Goal: Check status: Check status

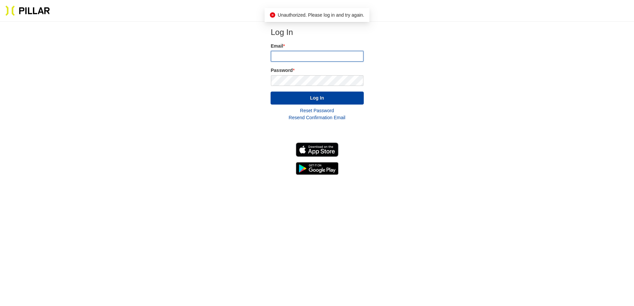
click at [294, 59] on input "email" at bounding box center [317, 56] width 93 height 11
type input "[EMAIL_ADDRESS][DOMAIN_NAME]"
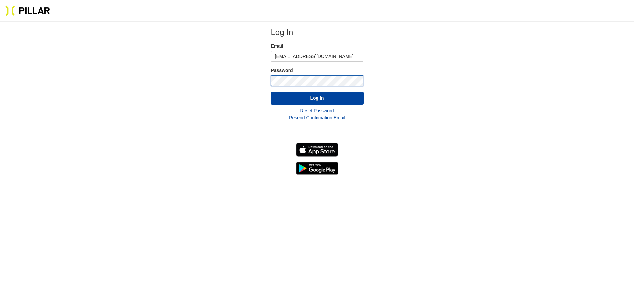
click at [271, 92] on button "Log In" at bounding box center [317, 98] width 93 height 13
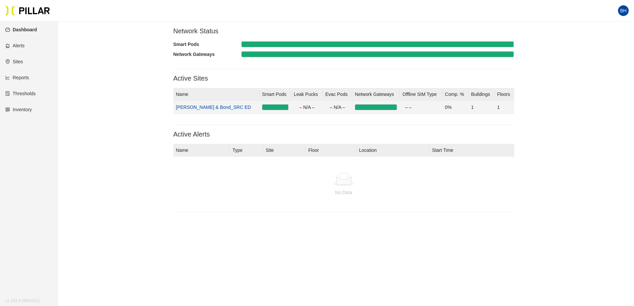
click at [202, 107] on link "[PERSON_NAME] & Bond_SRC ED" at bounding box center [213, 107] width 75 height 5
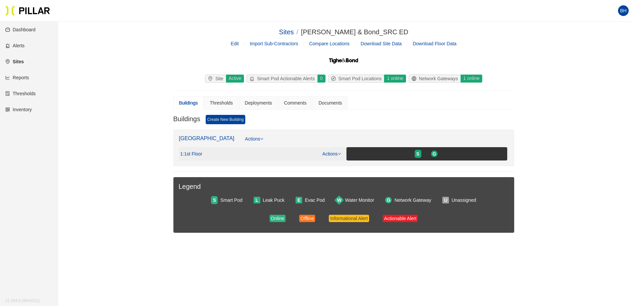
click at [194, 154] on span ": 1st Floor" at bounding box center [192, 154] width 19 height 6
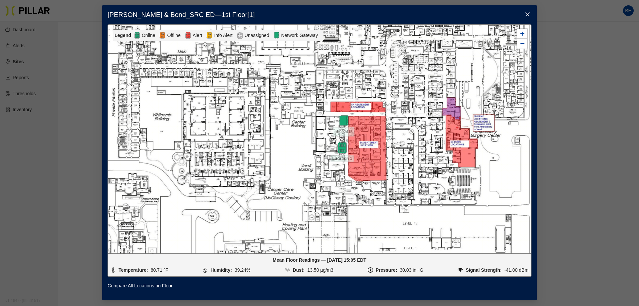
click at [531, 13] on span "Close" at bounding box center [527, 14] width 19 height 19
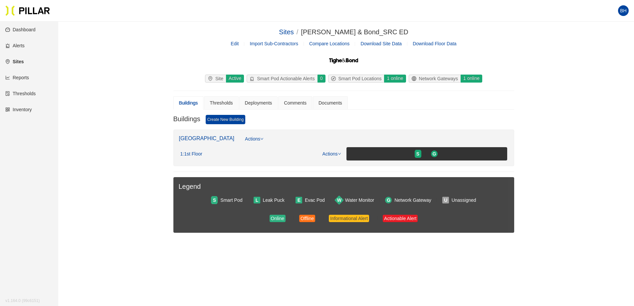
click at [19, 110] on link "Inventory" at bounding box center [18, 109] width 27 height 5
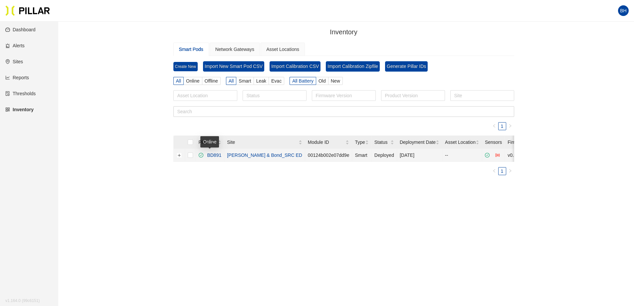
click at [213, 155] on link "BD891" at bounding box center [212, 154] width 17 height 5
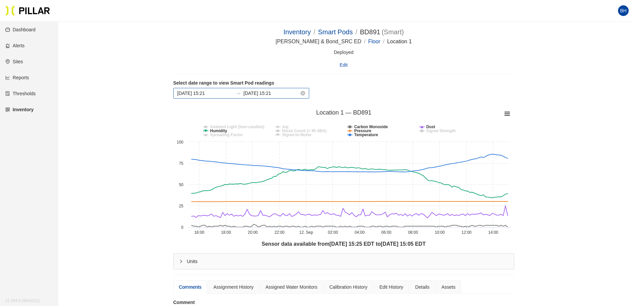
click at [209, 93] on input "[DATE] 15:21" at bounding box center [205, 93] width 56 height 7
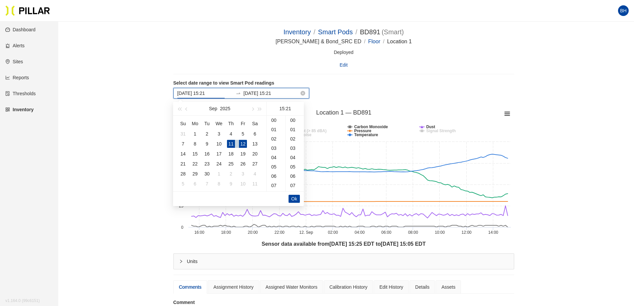
scroll to position [196, 0]
click at [194, 133] on div "1" at bounding box center [195, 134] width 8 height 8
type input "[DATE] 15:21"
click at [293, 197] on span "Ok" at bounding box center [294, 198] width 6 height 7
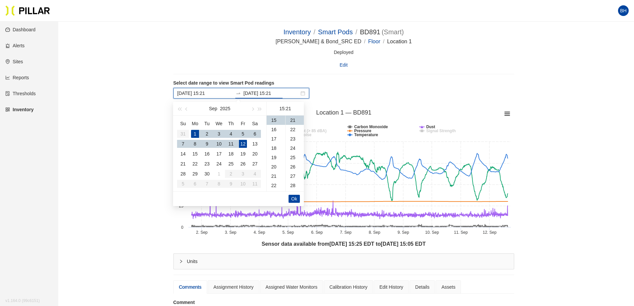
click at [523, 262] on div "Inventory / Smart Pods / BD891 ( Smart ) / [PERSON_NAME] & Bond_SRC ED / Floor …" at bounding box center [344, 213] width 538 height 373
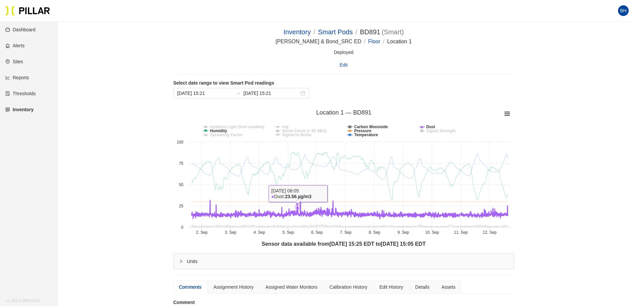
click at [298, 210] on icon at bounding box center [297, 206] width 7 height 7
click at [304, 213] on icon at bounding box center [304, 214] width 4 height 4
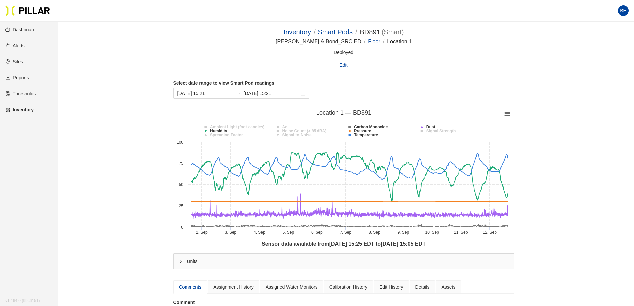
click at [424, 125] on rect at bounding box center [343, 173] width 341 height 133
click at [425, 125] on rect at bounding box center [343, 173] width 341 height 133
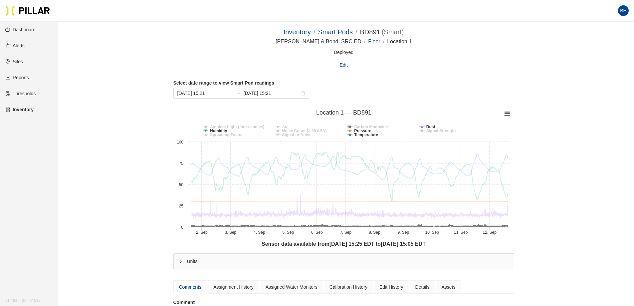
click at [373, 125] on tspan "Carbon Monoxide" at bounding box center [371, 126] width 34 height 5
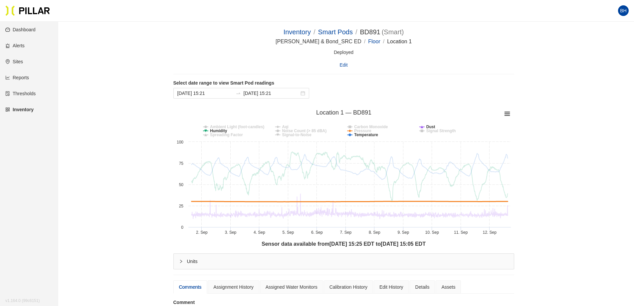
click at [370, 130] on tspan "Pressure" at bounding box center [362, 130] width 17 height 5
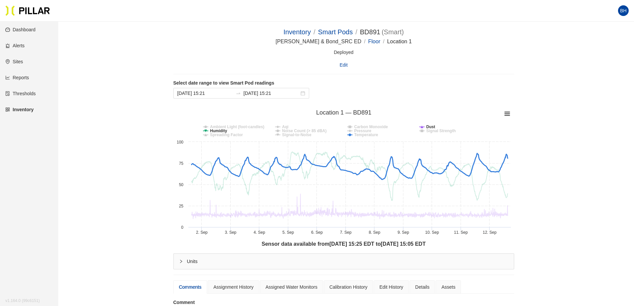
click at [370, 133] on tspan "Temperature" at bounding box center [366, 134] width 24 height 5
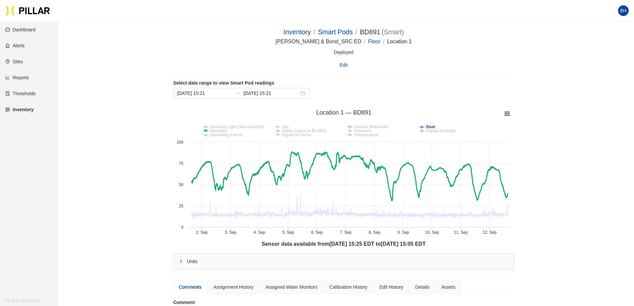
click at [221, 131] on tspan "Humidity" at bounding box center [218, 130] width 17 height 5
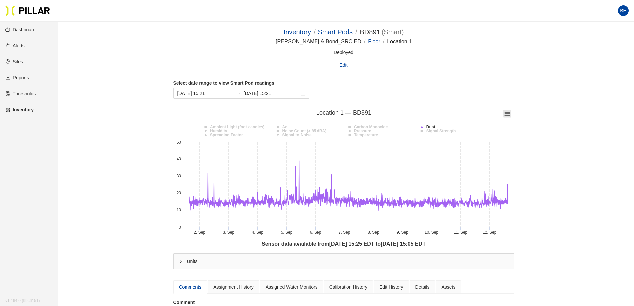
click at [505, 114] on icon at bounding box center [507, 113] width 5 height 3
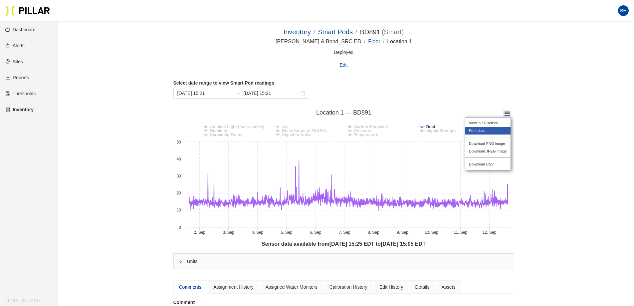
click at [486, 129] on li "Print chart" at bounding box center [487, 131] width 45 height 8
